Goal: Task Accomplishment & Management: Complete application form

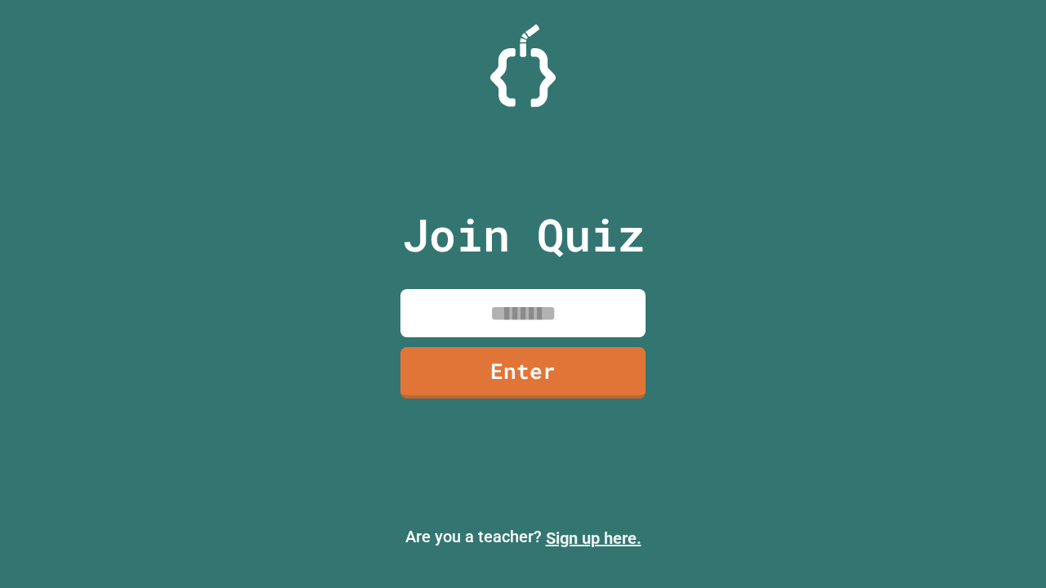
click at [593, 538] on link "Sign up here." at bounding box center [594, 539] width 96 height 20
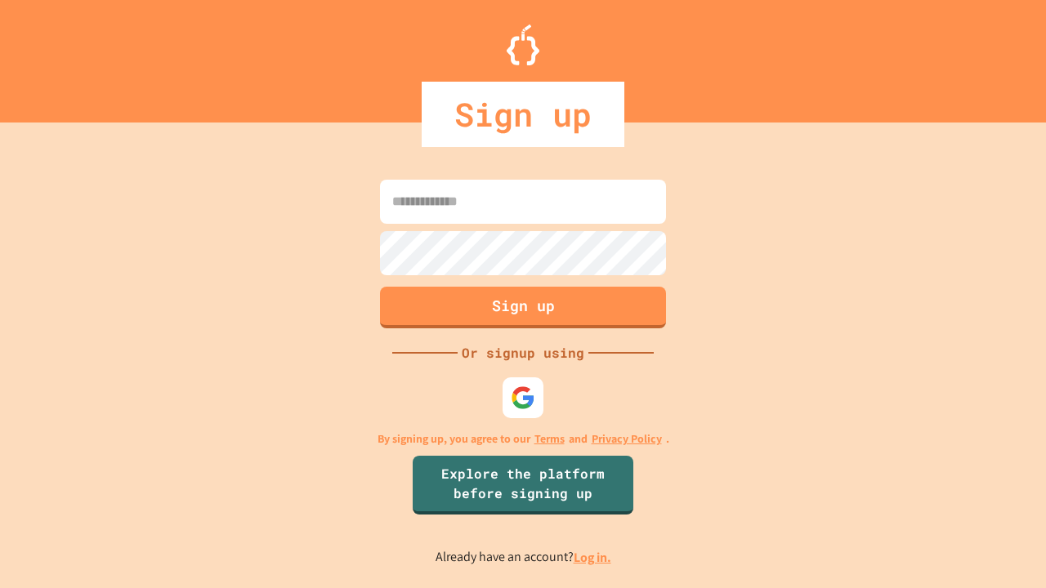
click at [593, 557] on link "Log in." at bounding box center [593, 557] width 38 height 17
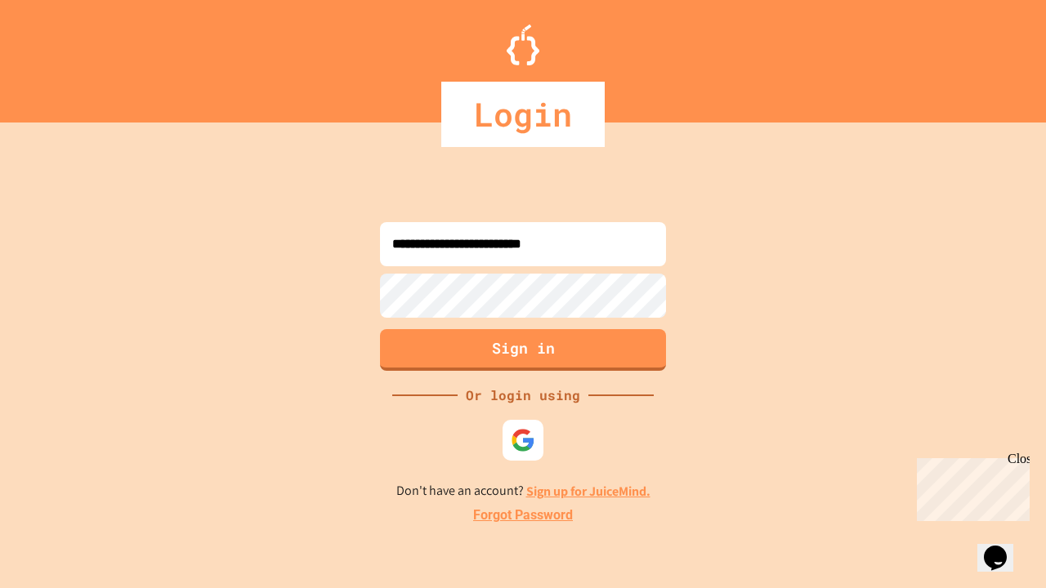
type input "**********"
